Goal: Information Seeking & Learning: Learn about a topic

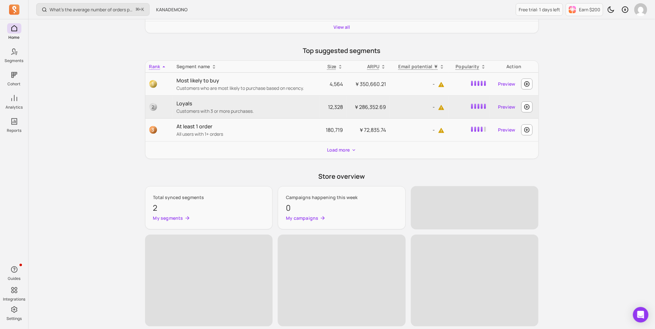
scroll to position [184, 0]
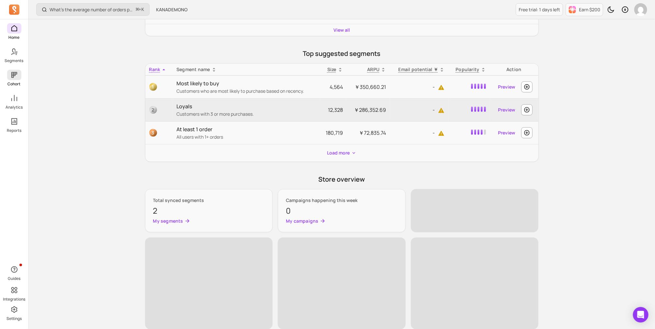
click at [11, 77] on icon at bounding box center [14, 75] width 8 height 8
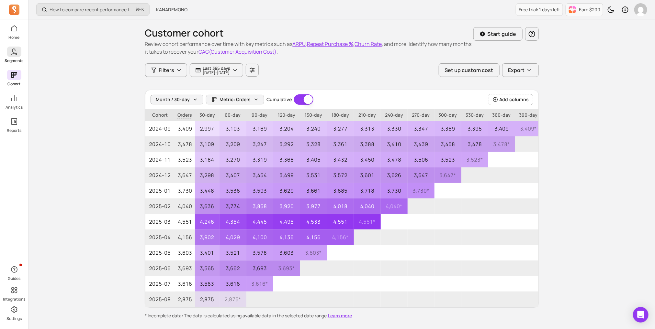
click at [13, 55] on icon at bounding box center [14, 52] width 8 height 8
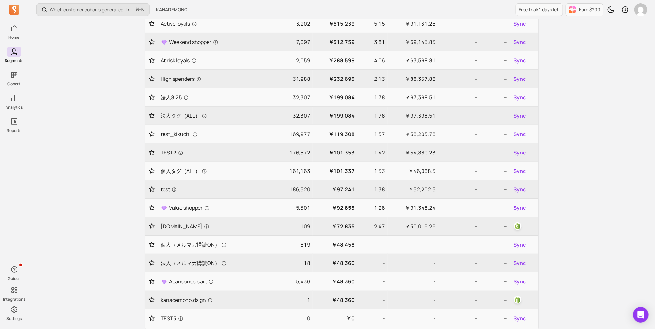
scroll to position [105, 0]
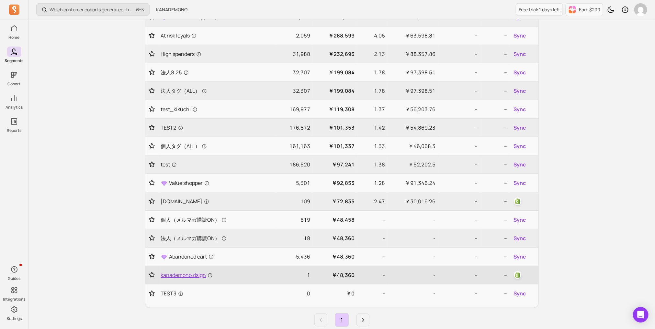
click at [188, 272] on span "kanademono.dsign" at bounding box center [187, 276] width 52 height 8
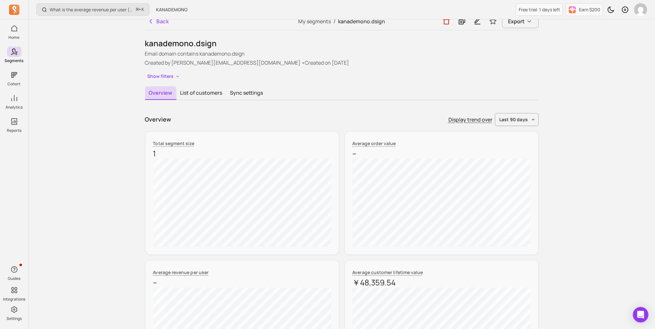
scroll to position [8, 0]
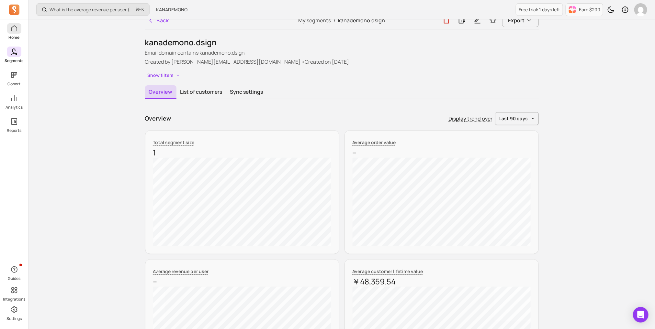
click at [15, 31] on icon at bounding box center [14, 29] width 8 height 8
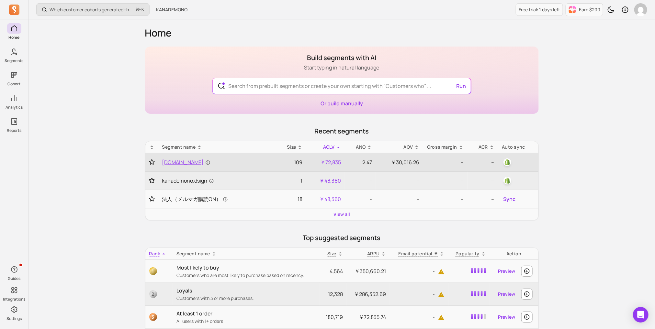
click at [194, 164] on span "[DOMAIN_NAME]" at bounding box center [186, 163] width 48 height 8
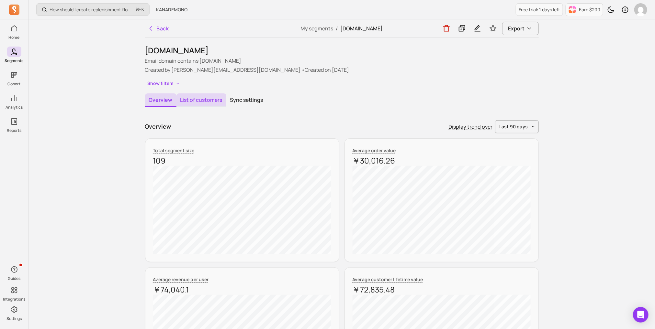
click at [198, 104] on button "List of customers" at bounding box center [201, 101] width 50 height 14
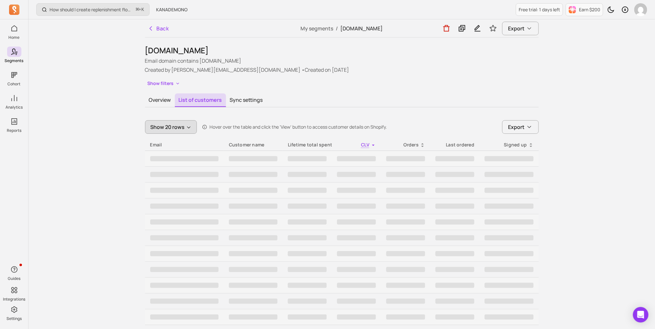
click at [185, 121] on button "Show 20 rows" at bounding box center [171, 127] width 52 height 14
click at [178, 185] on p "Show 100 rows" at bounding box center [172, 185] width 35 height 8
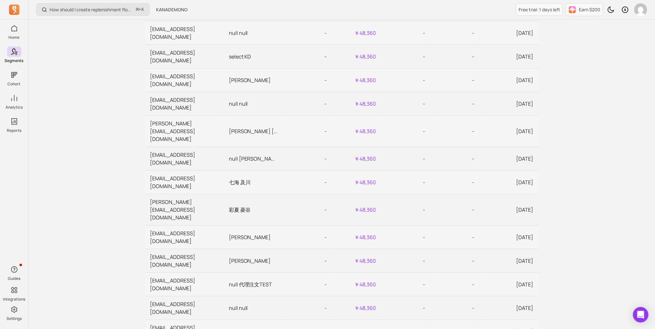
scroll to position [0, 34]
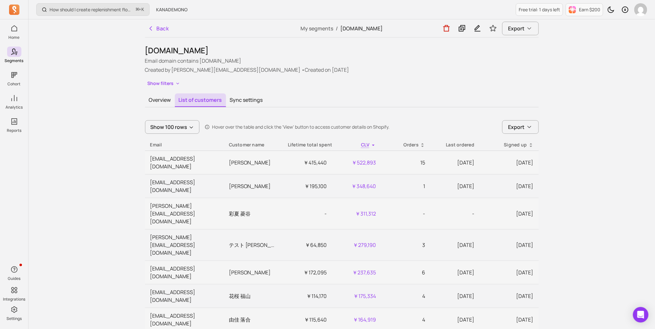
scroll to position [11, 0]
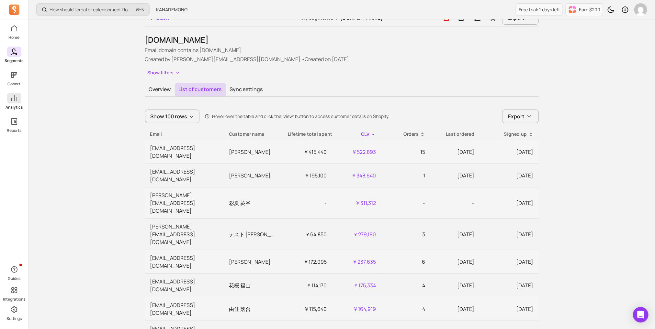
click at [14, 103] on span at bounding box center [14, 98] width 14 height 10
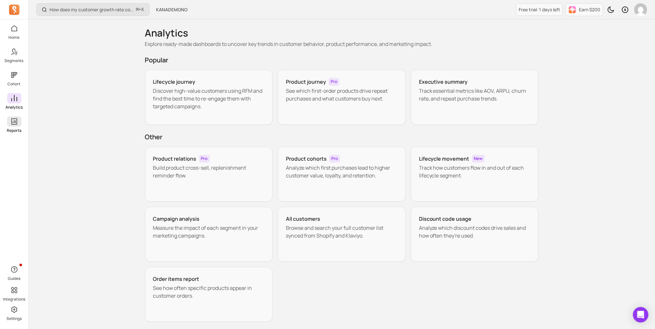
click at [17, 130] on p "Reports" at bounding box center [14, 130] width 15 height 5
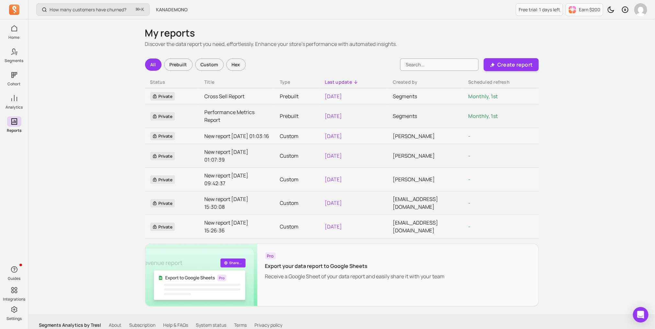
click at [17, 104] on link "Analytics" at bounding box center [14, 101] width 28 height 17
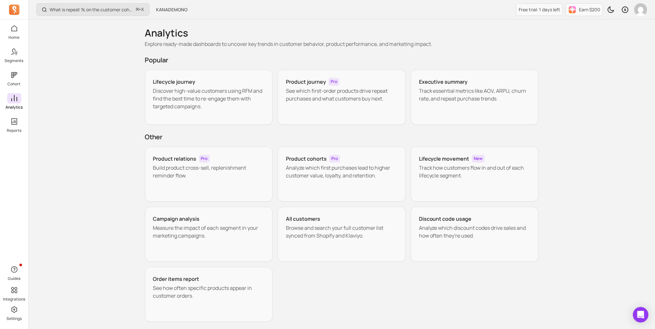
click at [17, 104] on link "Analytics" at bounding box center [14, 101] width 28 height 17
click at [13, 83] on p "Cohort" at bounding box center [14, 84] width 13 height 5
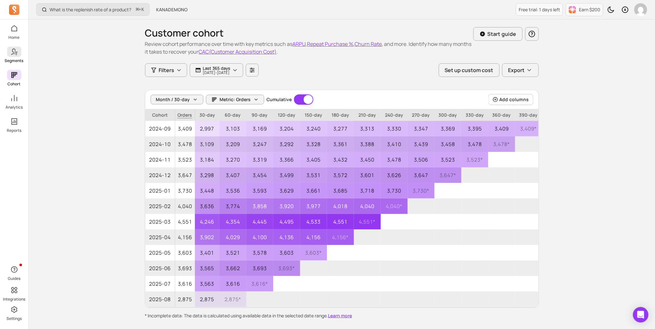
click at [15, 55] on icon at bounding box center [14, 52] width 8 height 8
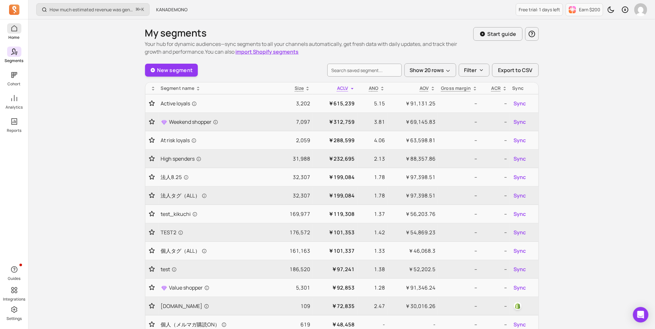
click at [14, 32] on span at bounding box center [14, 28] width 14 height 10
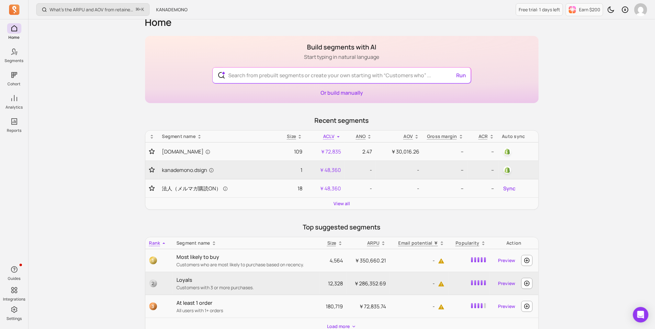
scroll to position [12, 0]
click at [203, 169] on span "kanademono.dsign" at bounding box center [188, 169] width 52 height 8
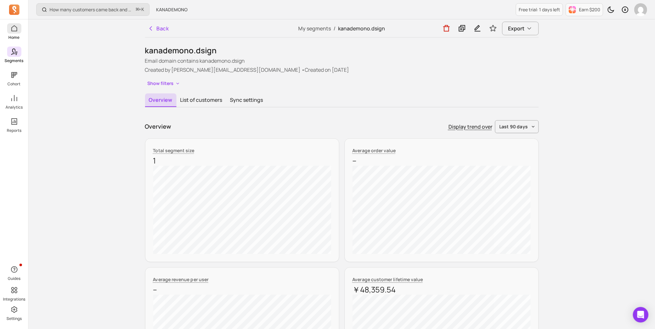
click at [18, 28] on span at bounding box center [14, 28] width 14 height 10
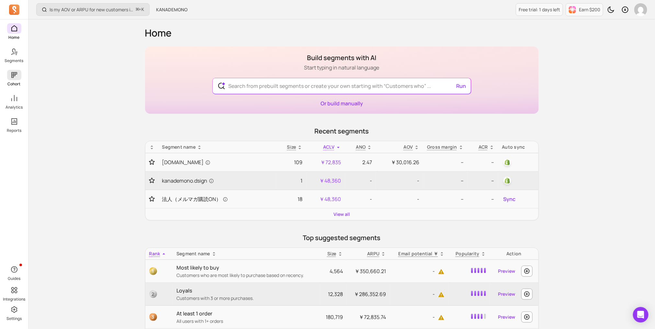
click at [16, 77] on icon at bounding box center [14, 75] width 8 height 8
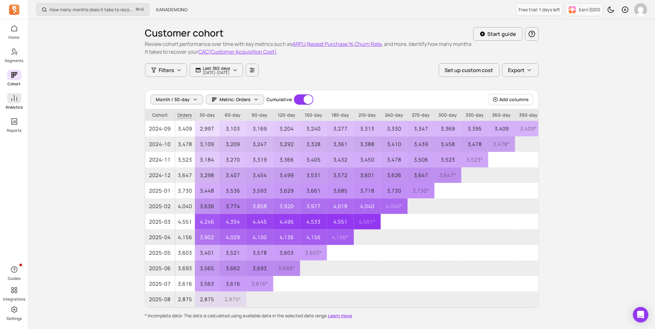
click at [9, 99] on span at bounding box center [14, 98] width 14 height 10
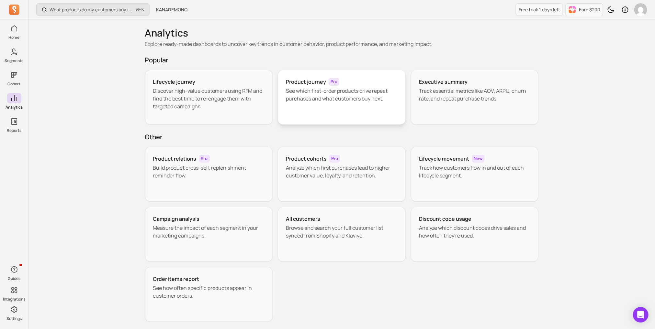
click at [285, 103] on div "Product journey Pro See which first-order products drive repeat purchases and w…" at bounding box center [342, 97] width 128 height 55
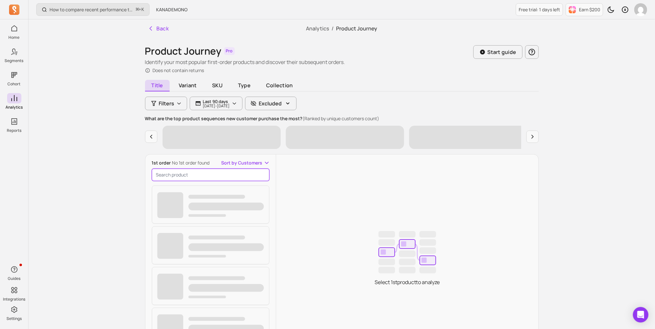
click at [204, 173] on input "search product" at bounding box center [211, 175] width 118 height 12
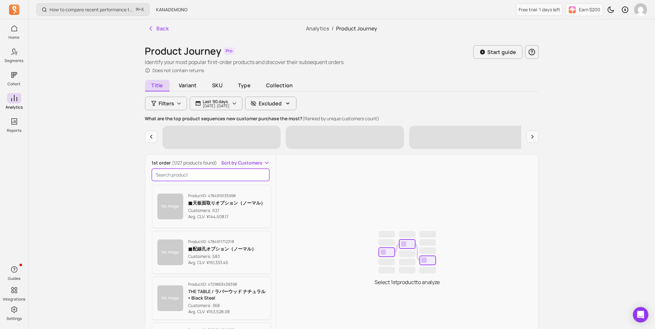
paste input "THE TABLE / MORTEX モールテックス 全4色 × Stainless"
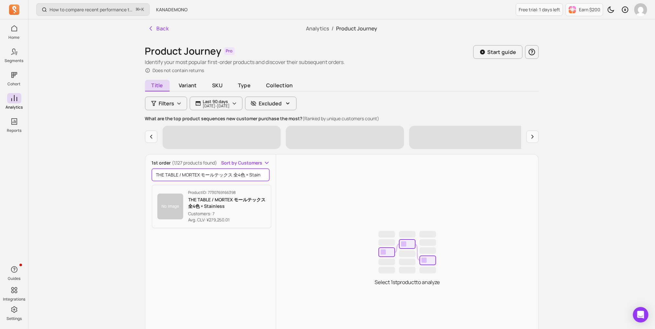
scroll to position [0, 7]
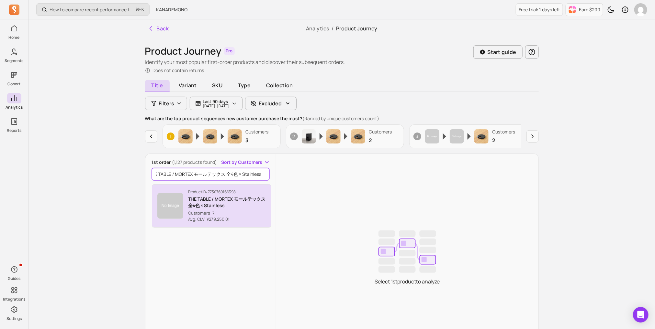
type input "THE TABLE / MORTEX モールテックス 全4色 × Stainless"
click at [202, 207] on p "THE TABLE / MORTEX モールテックス 全4色 × Stainless" at bounding box center [227, 202] width 78 height 13
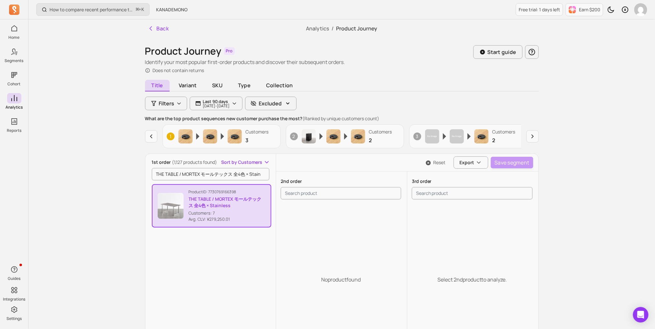
click at [255, 206] on p "THE TABLE / MORTEX モールテックス 全4色 × Stainless" at bounding box center [227, 202] width 77 height 13
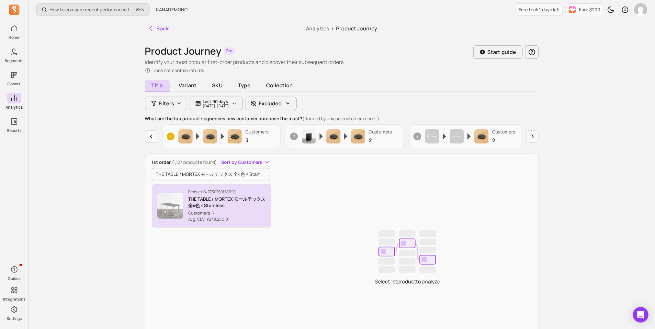
click at [255, 206] on p "THE TABLE / MORTEX モールテックス 全4色 × Stainless" at bounding box center [227, 202] width 78 height 13
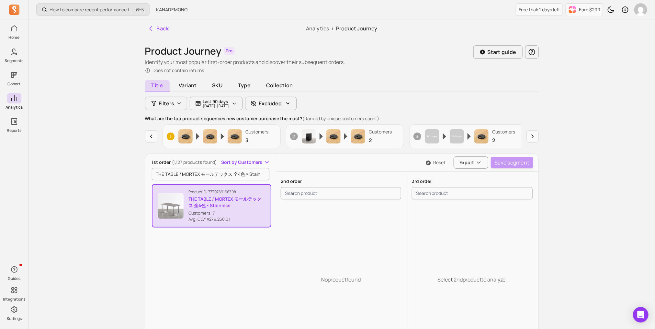
click at [255, 206] on p "THE TABLE / MORTEX モールテックス 全4色 × Stainless" at bounding box center [227, 202] width 77 height 13
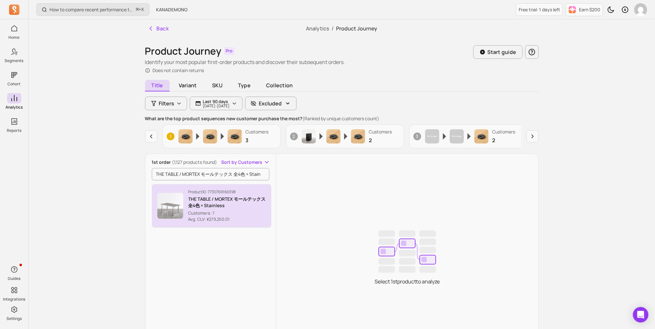
click at [255, 206] on p "THE TABLE / MORTEX モールテックス 全4色 × Stainless" at bounding box center [227, 202] width 78 height 13
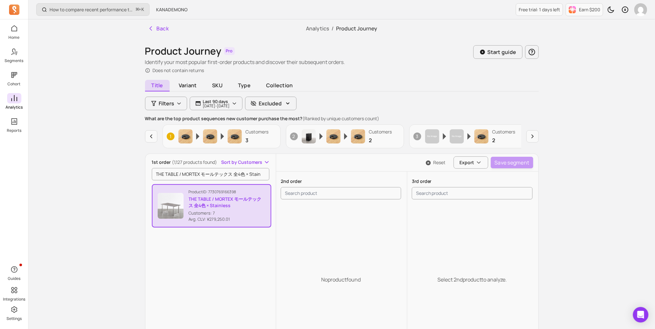
click at [15, 100] on icon at bounding box center [14, 98] width 8 height 8
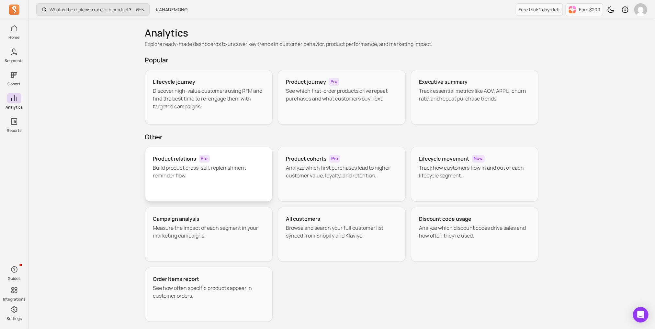
click at [189, 166] on p "Build product cross-sell, replenishment reminder flow." at bounding box center [209, 172] width 112 height 16
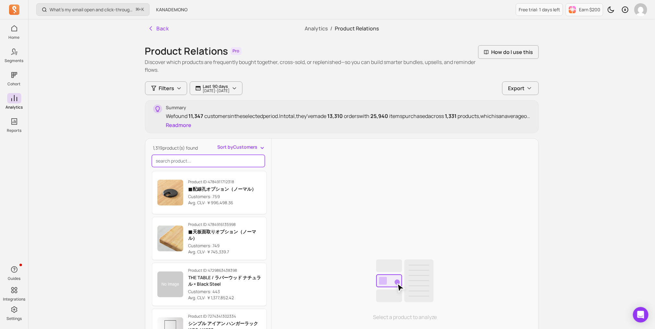
click at [189, 166] on input "search product" at bounding box center [208, 161] width 113 height 12
paste input "THE TABLE / MORTEX モールテックス 全4色 × Stainless"
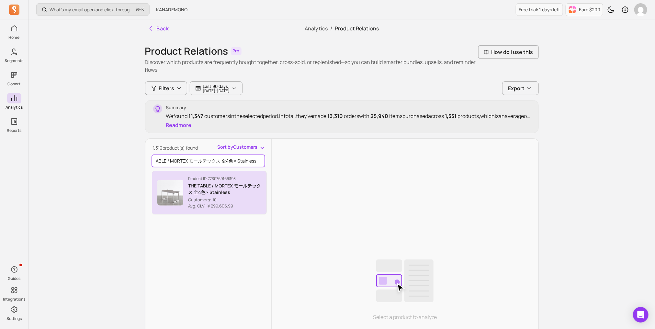
type input "THE TABLE / MORTEX モールテックス 全4色 × Stainless"
click at [191, 179] on p "Product ID: 7730769166398" at bounding box center [224, 178] width 73 height 5
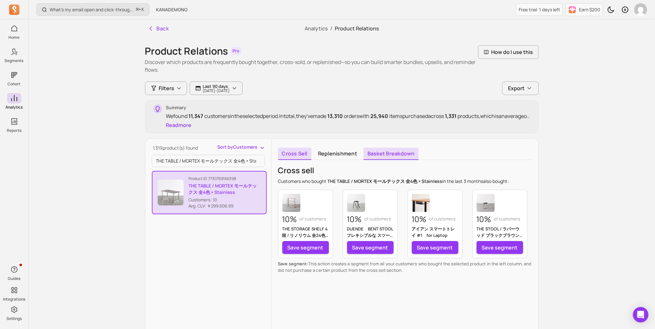
click at [368, 155] on link "Basket breakdown" at bounding box center [390, 154] width 55 height 12
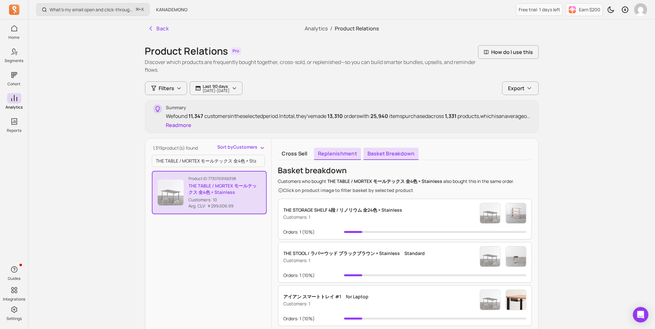
click at [332, 149] on link "Replenishment" at bounding box center [337, 154] width 47 height 12
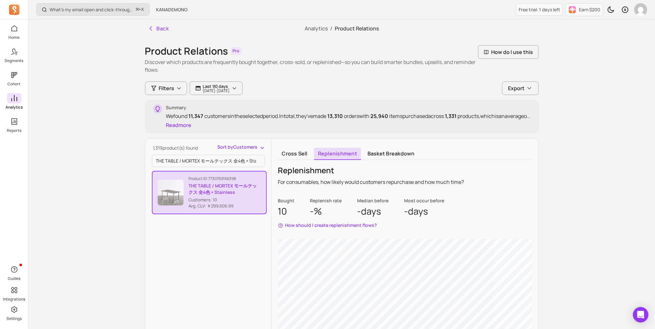
click at [6, 105] on p "Analytics" at bounding box center [14, 107] width 17 height 5
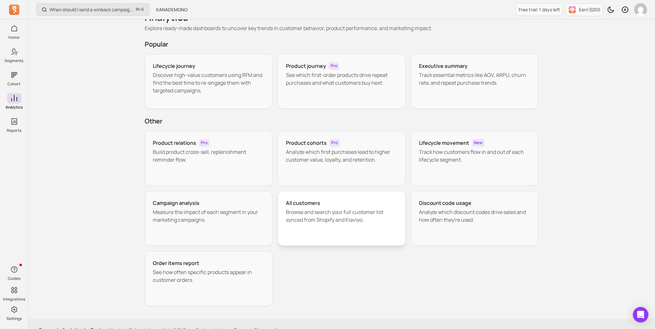
scroll to position [17, 0]
click at [639, 315] on icon "Open Intercom Messenger" at bounding box center [640, 315] width 7 height 8
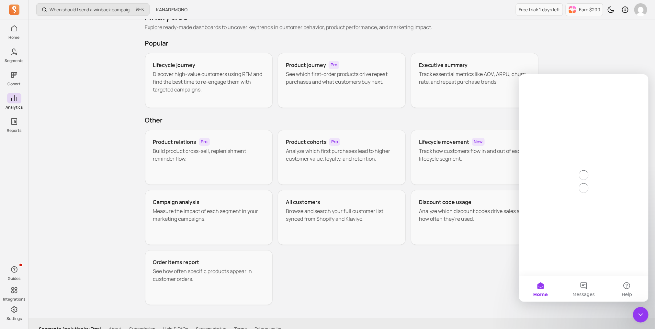
scroll to position [0, 0]
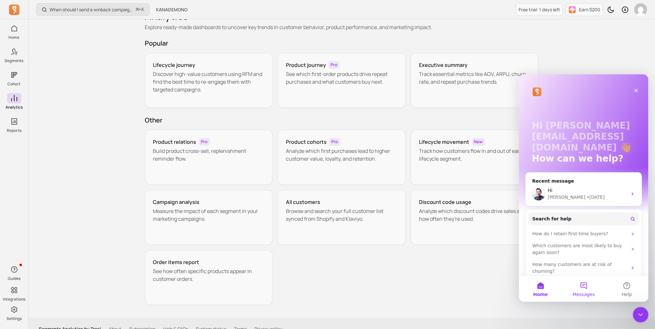
click at [579, 294] on span "Messages" at bounding box center [583, 294] width 22 height 5
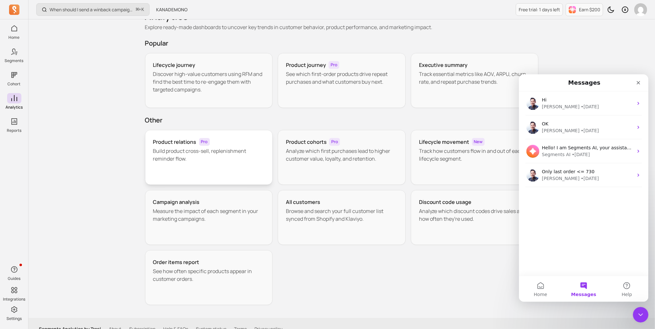
click at [215, 185] on div "Product relations Pro Build product cross-sell, replenishment reminder flow." at bounding box center [209, 157] width 128 height 55
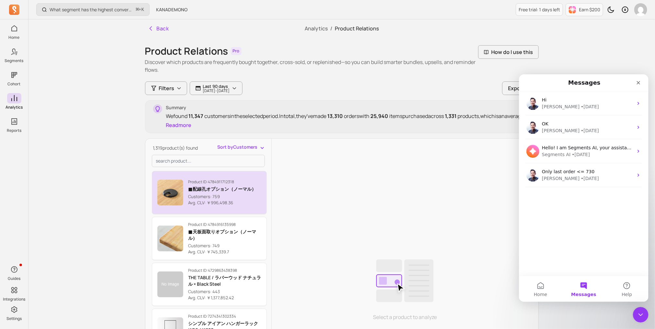
click at [216, 181] on p "Product ID: 4784911712318" at bounding box center [222, 182] width 68 height 5
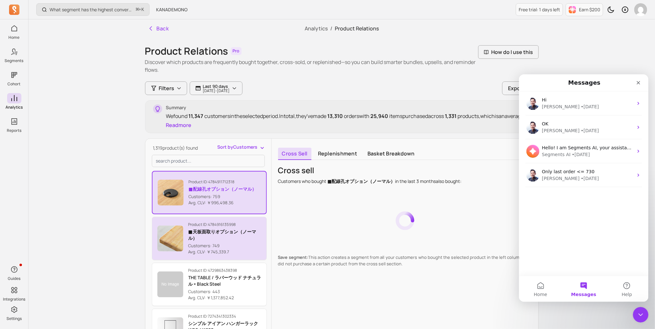
click at [214, 222] on p "Product ID: 4784916135998" at bounding box center [224, 224] width 73 height 5
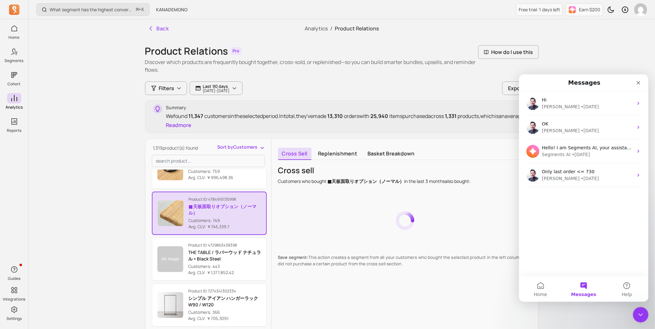
scroll to position [59, 0]
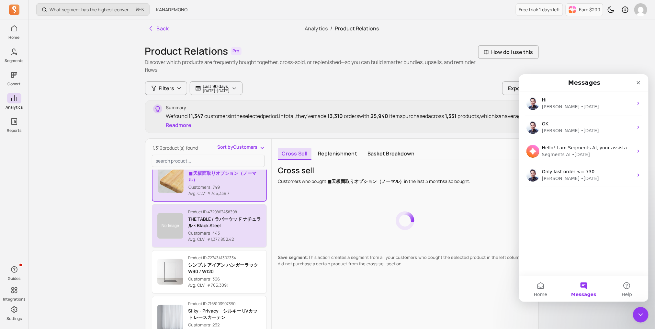
click at [214, 223] on p "THE TABLE / ラバーウッド ナチュラル × Black Steel" at bounding box center [224, 222] width 73 height 13
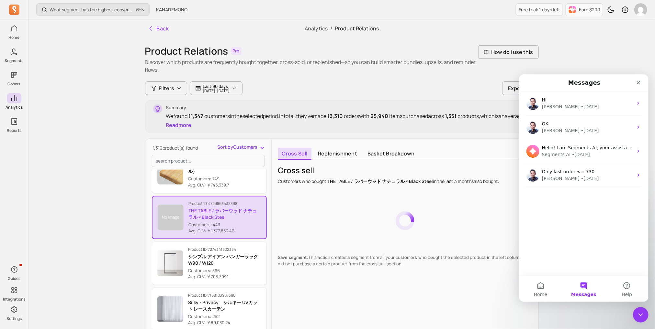
scroll to position [68, 0]
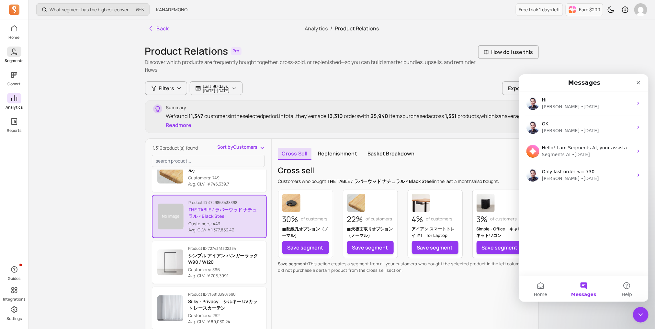
click at [18, 59] on p "Segments" at bounding box center [14, 60] width 19 height 5
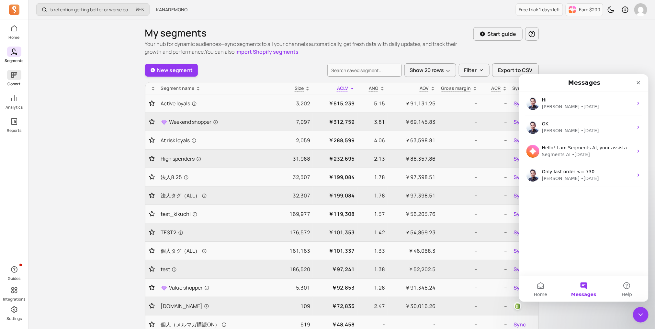
click at [15, 78] on icon at bounding box center [14, 75] width 8 height 8
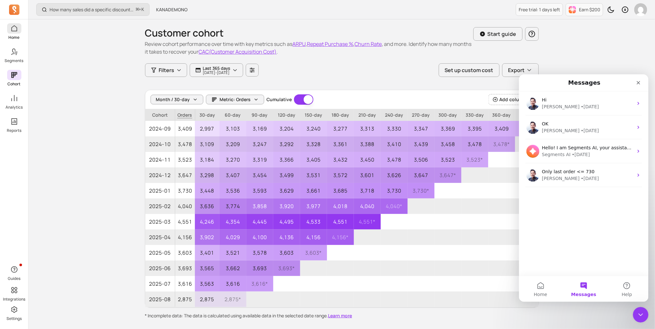
click at [21, 30] on link "Home" at bounding box center [14, 31] width 28 height 17
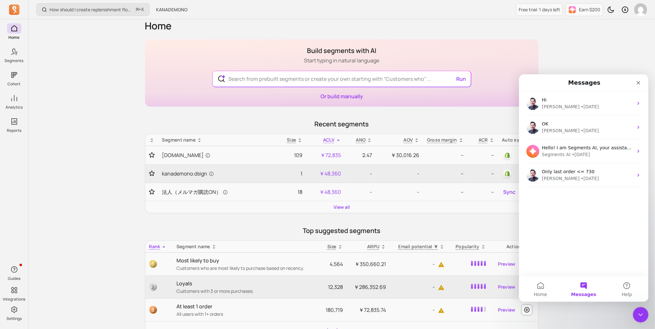
scroll to position [6, 0]
